Goal: Transaction & Acquisition: Purchase product/service

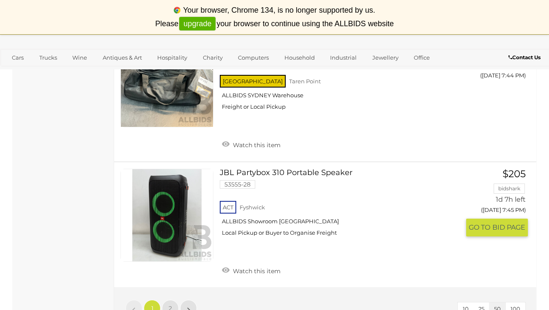
scroll to position [6403, 0]
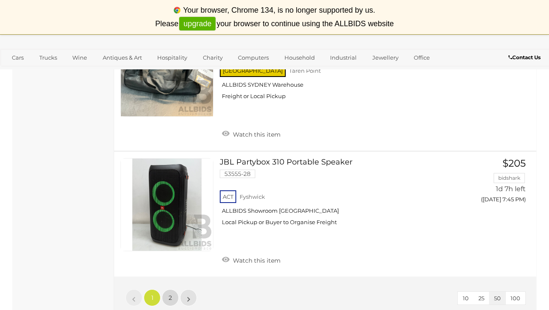
click at [170, 294] on span "2" at bounding box center [170, 298] width 3 height 8
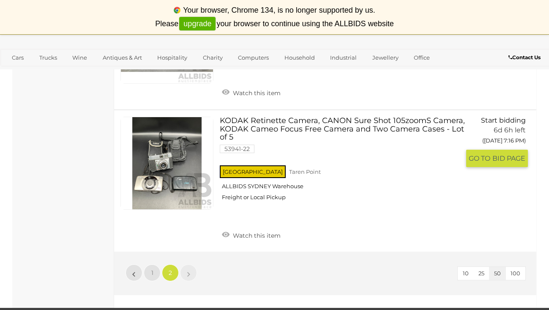
scroll to position [5878, 0]
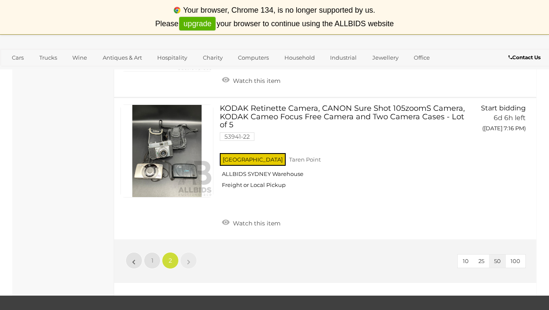
click at [187, 252] on li "»" at bounding box center [188, 260] width 16 height 17
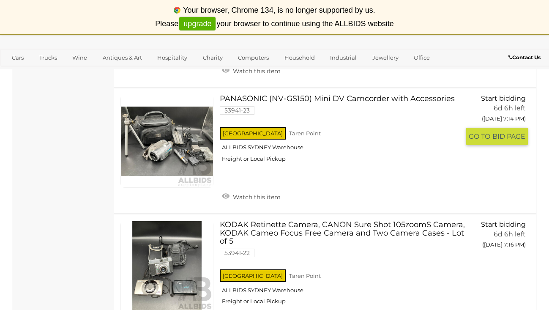
scroll to position [5755, 0]
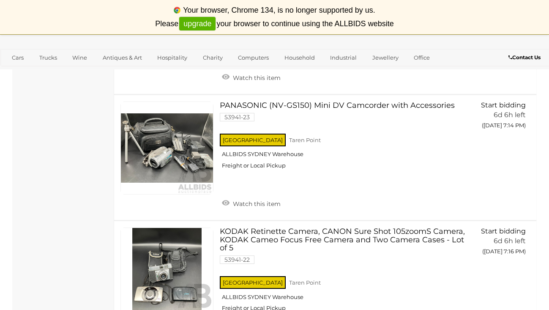
scroll to position [175, 0]
